Goal: Transaction & Acquisition: Purchase product/service

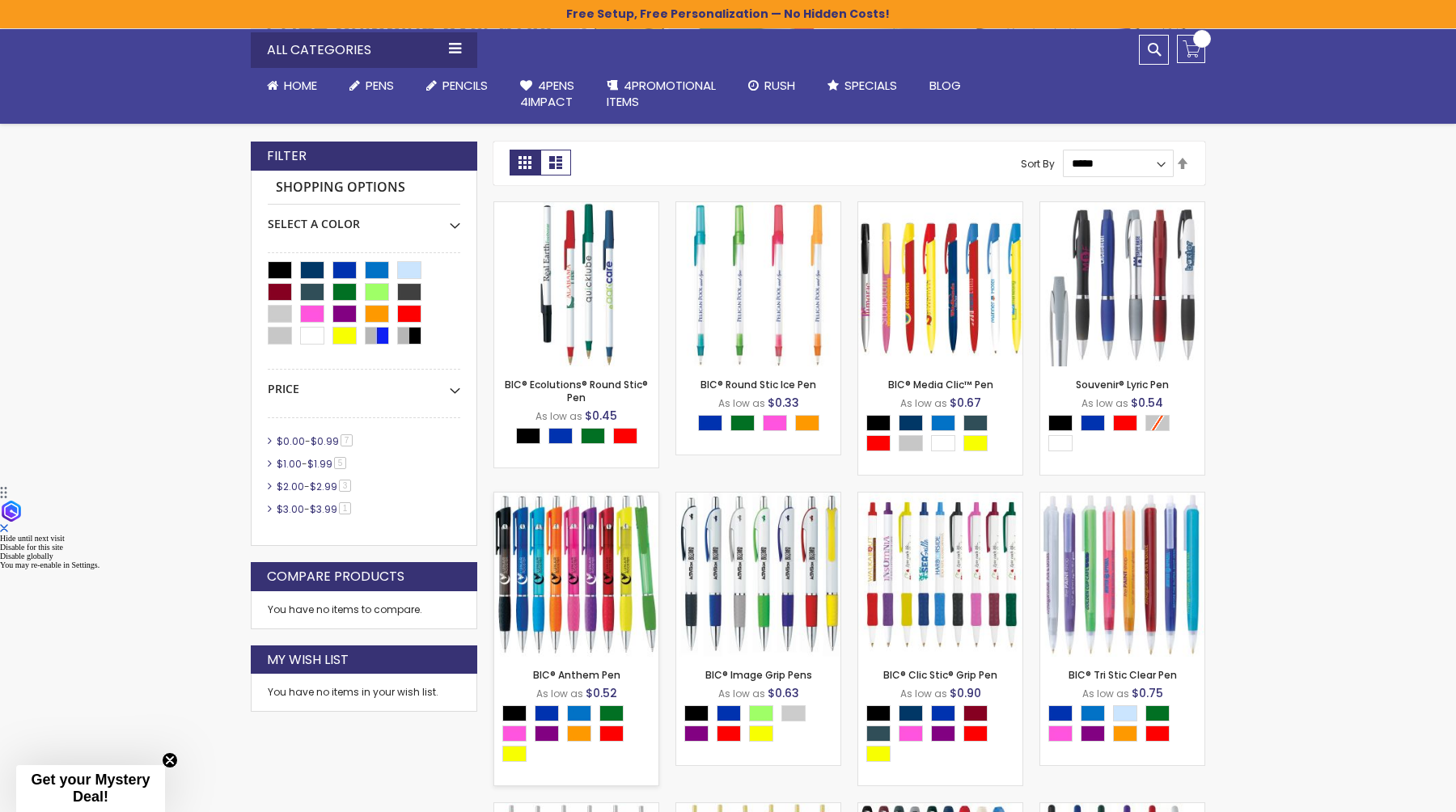
scroll to position [596, 0]
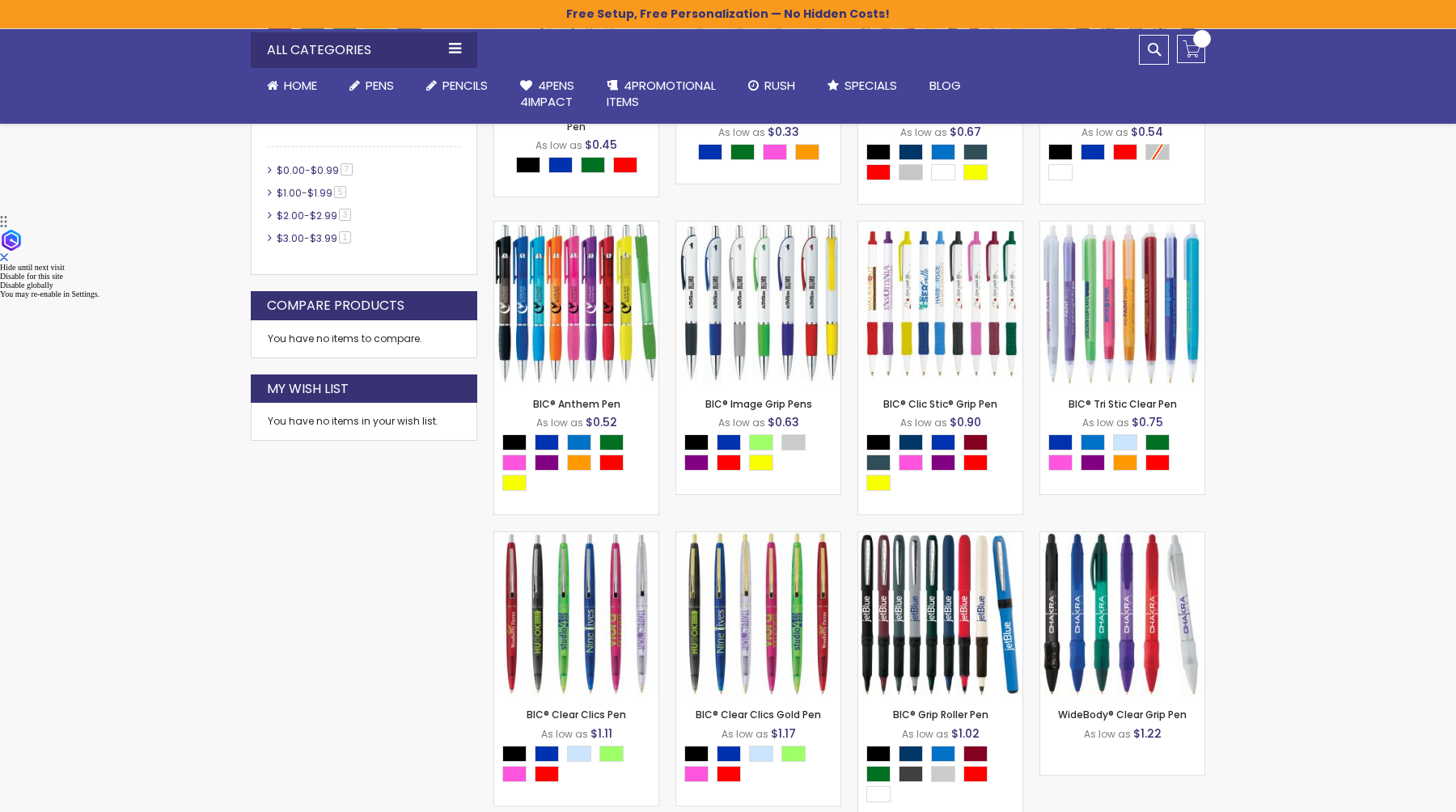
click at [1002, 320] on div "Close dialog Sign up to get your Mystery Discount ! Name Email Send Me the Deal…" at bounding box center [728, 406] width 1456 height 812
click at [943, 343] on img at bounding box center [940, 303] width 164 height 164
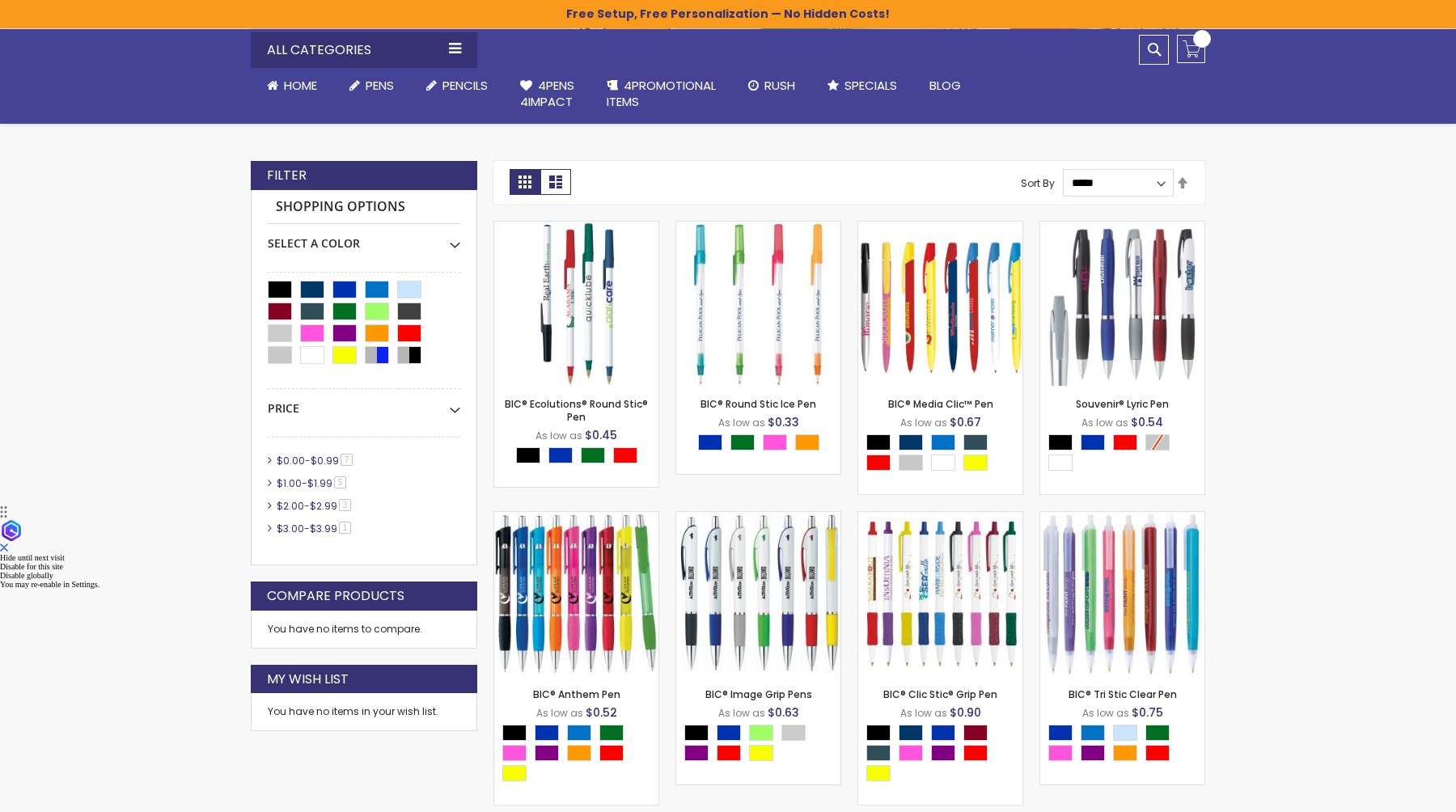
scroll to position [326, 0]
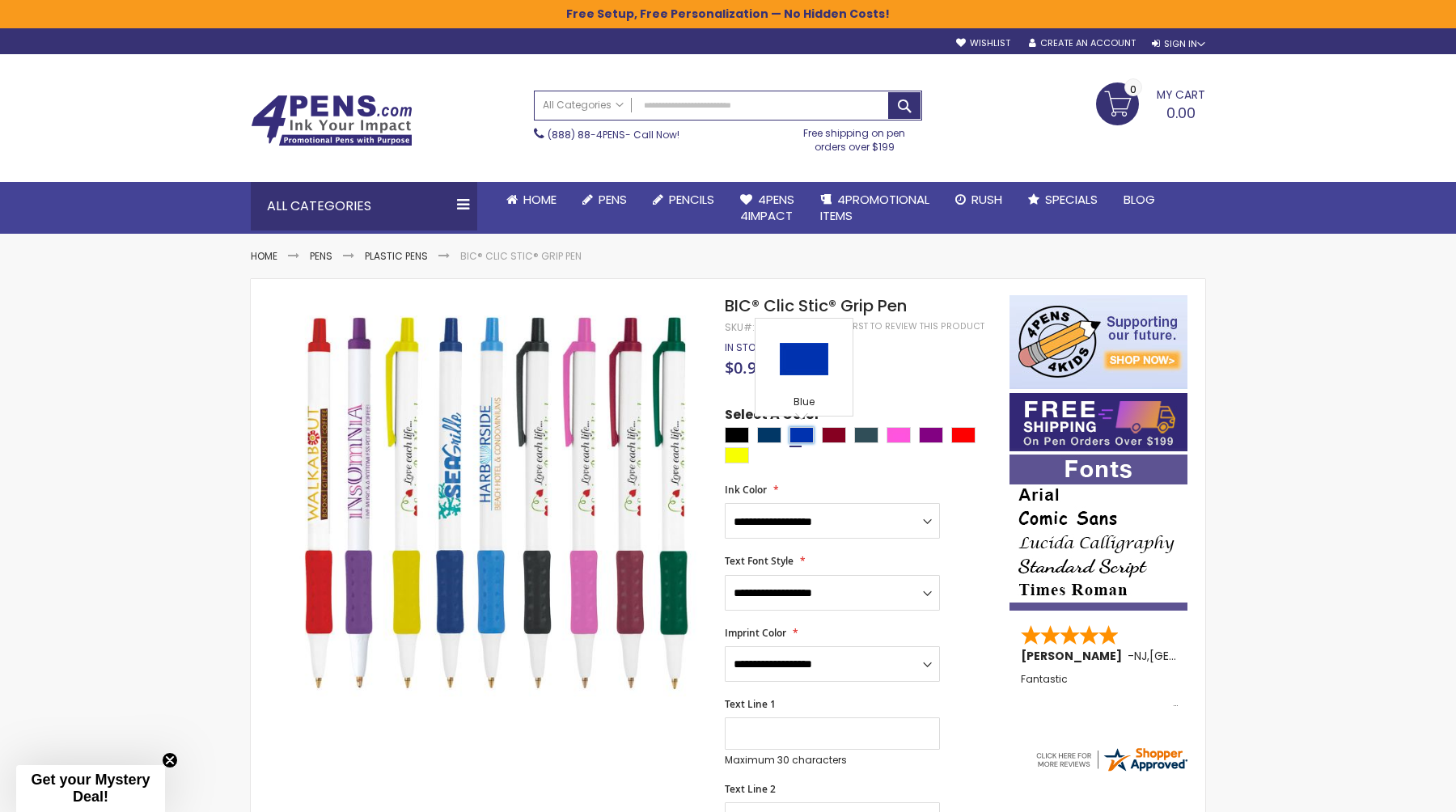
click at [809, 436] on div "Blue" at bounding box center [801, 435] width 24 height 16
type input "****"
